Goal: Find specific page/section: Find specific page/section

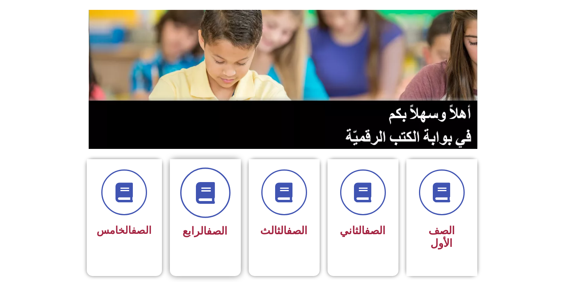
scroll to position [88, 0]
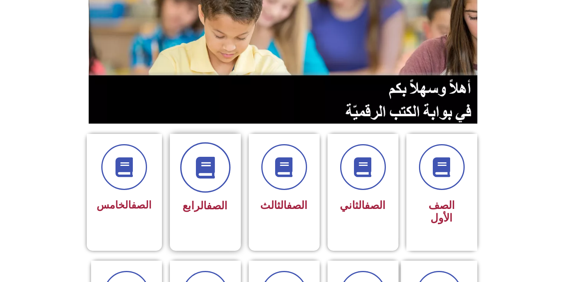
click at [202, 188] on span at bounding box center [205, 167] width 50 height 50
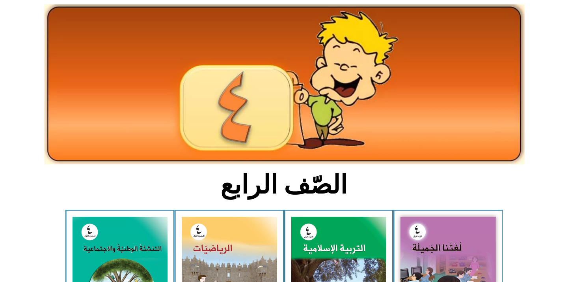
scroll to position [88, 0]
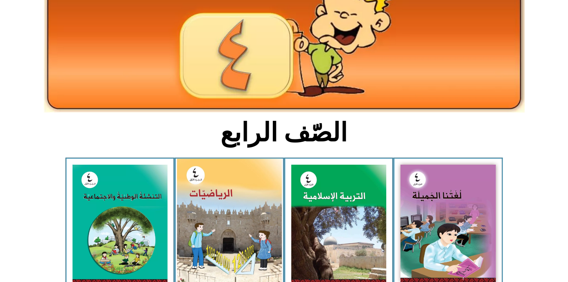
click at [211, 218] on img at bounding box center [229, 224] width 105 height 131
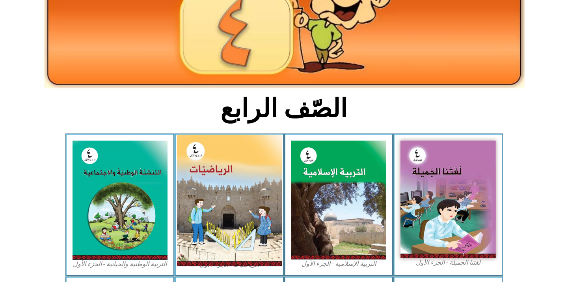
scroll to position [131, 0]
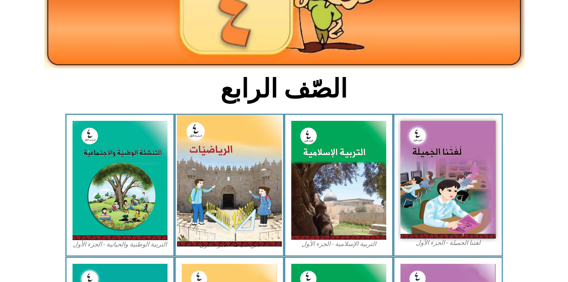
click at [227, 211] on img at bounding box center [229, 180] width 105 height 131
click at [203, 170] on img at bounding box center [229, 180] width 105 height 131
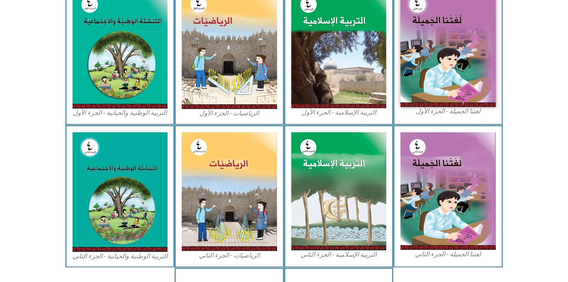
scroll to position [175, 0]
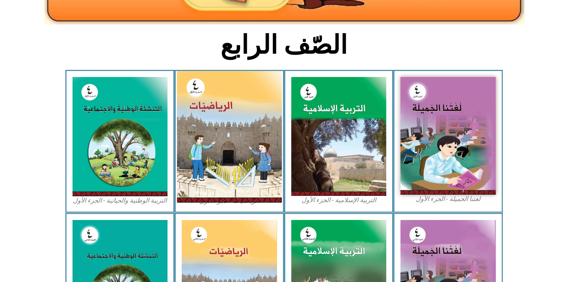
click at [228, 127] on img at bounding box center [229, 136] width 105 height 131
click at [241, 146] on img at bounding box center [229, 136] width 105 height 131
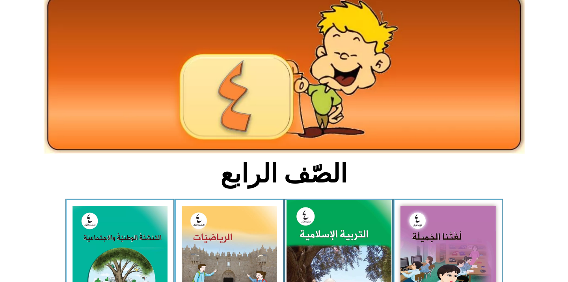
scroll to position [0, 0]
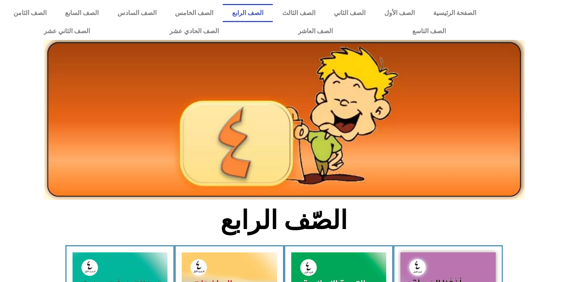
click at [273, 15] on link "الصف الرابع" at bounding box center [248, 13] width 50 height 18
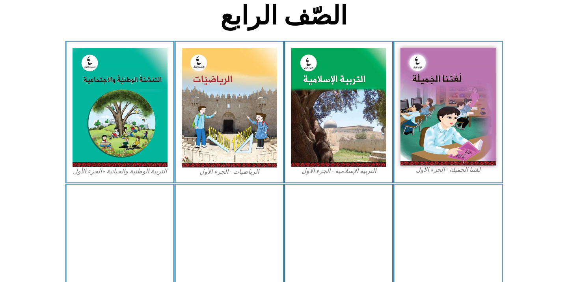
scroll to position [219, 0]
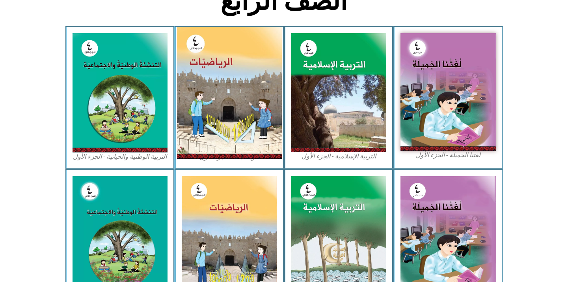
click at [235, 91] on img at bounding box center [229, 92] width 105 height 131
click at [218, 104] on img at bounding box center [229, 92] width 105 height 131
click at [261, 115] on img at bounding box center [229, 92] width 105 height 131
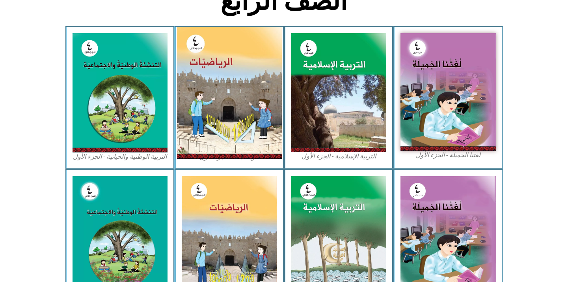
click at [226, 123] on img at bounding box center [229, 92] width 105 height 131
